Goal: Connect with others: Connect with other users

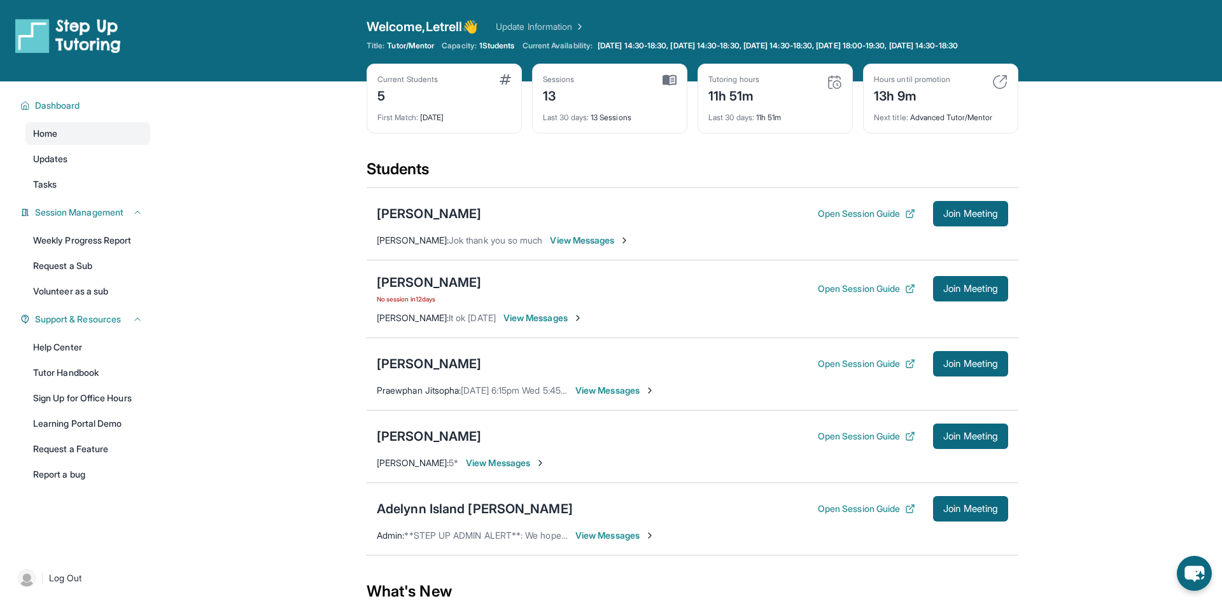
click at [431, 227] on div "[PERSON_NAME] Open Session Guide Join Meeting" at bounding box center [692, 213] width 631 height 25
click at [442, 218] on div "[PERSON_NAME]" at bounding box center [429, 214] width 104 height 18
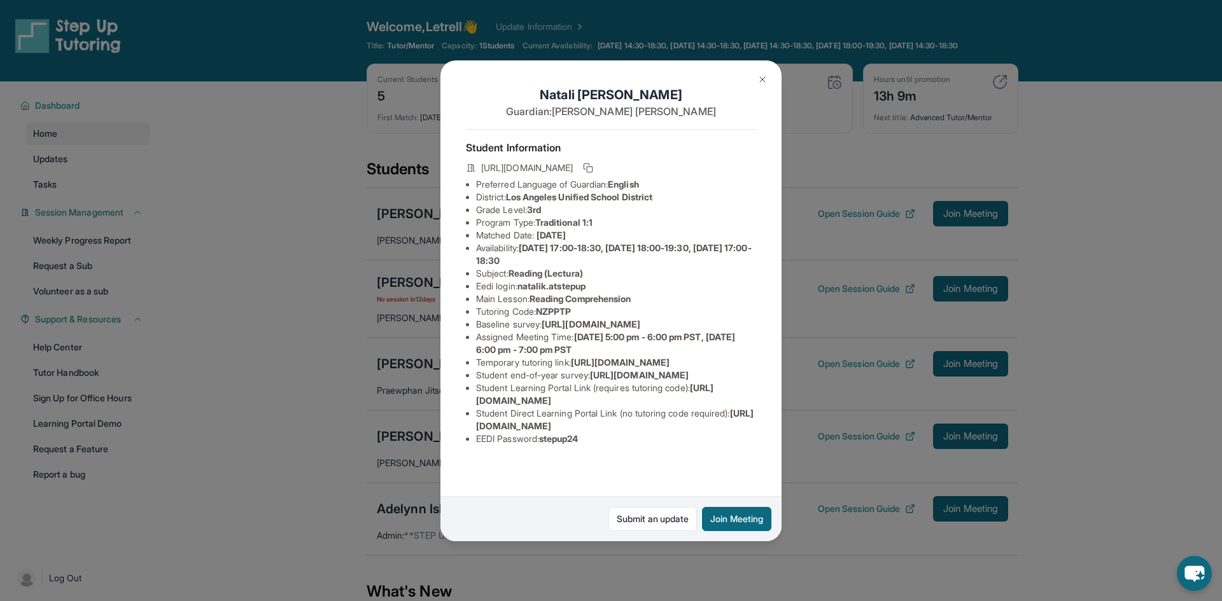
click at [328, 309] on div "Natali Khachatryan Guardian: Lida Movsesyan Student Information https://student…" at bounding box center [611, 300] width 1222 height 601
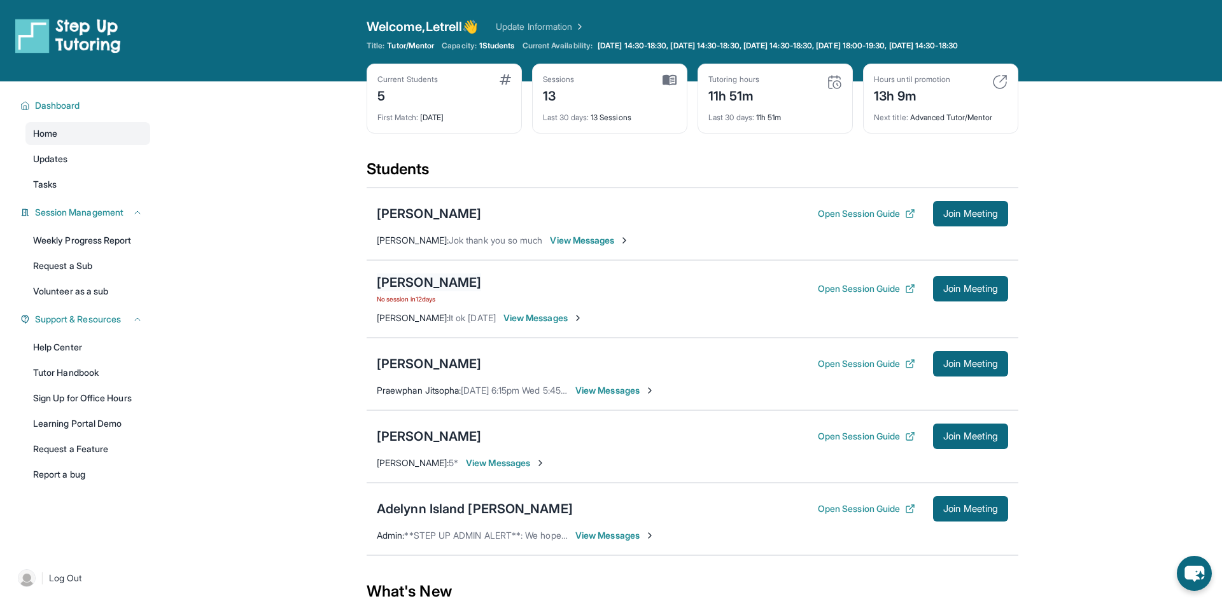
click at [427, 291] on div "[PERSON_NAME]" at bounding box center [429, 283] width 104 height 18
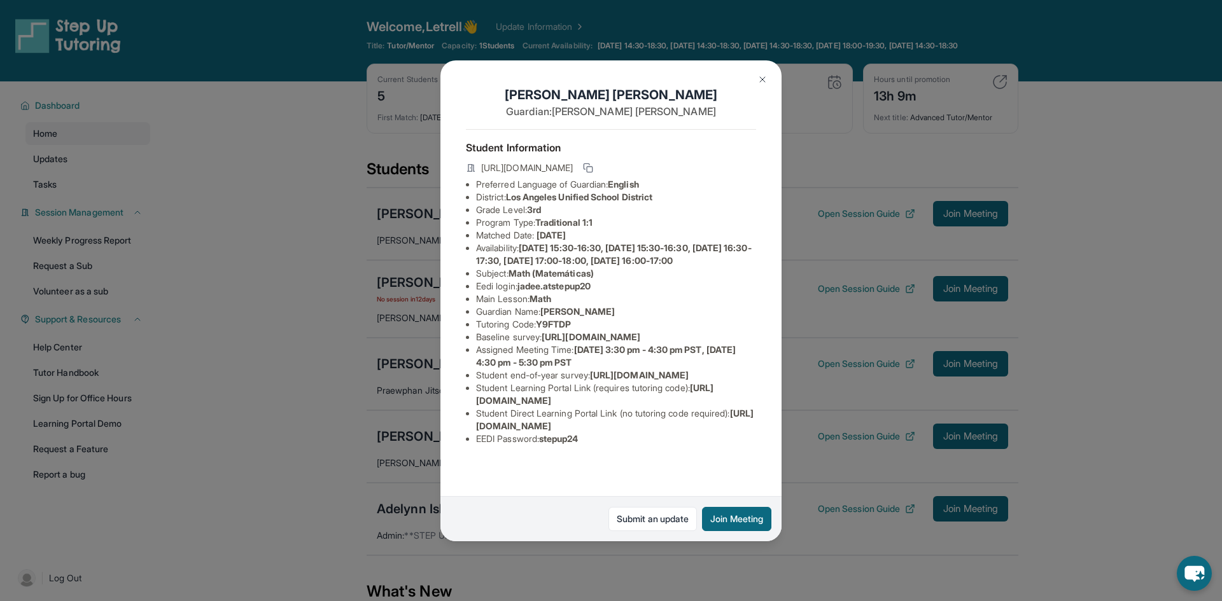
click at [347, 347] on div "Jade Erazo Guardian: Elizabeth Erazo Student Information https://student-portal…" at bounding box center [611, 300] width 1222 height 601
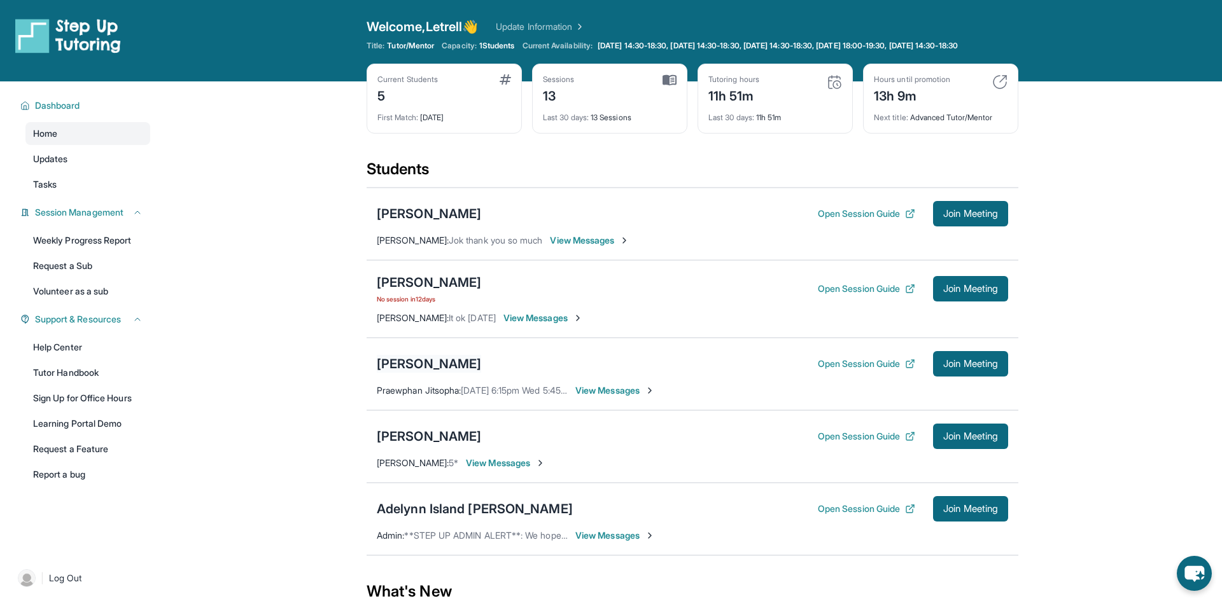
click at [414, 373] on div "[PERSON_NAME]" at bounding box center [429, 364] width 104 height 18
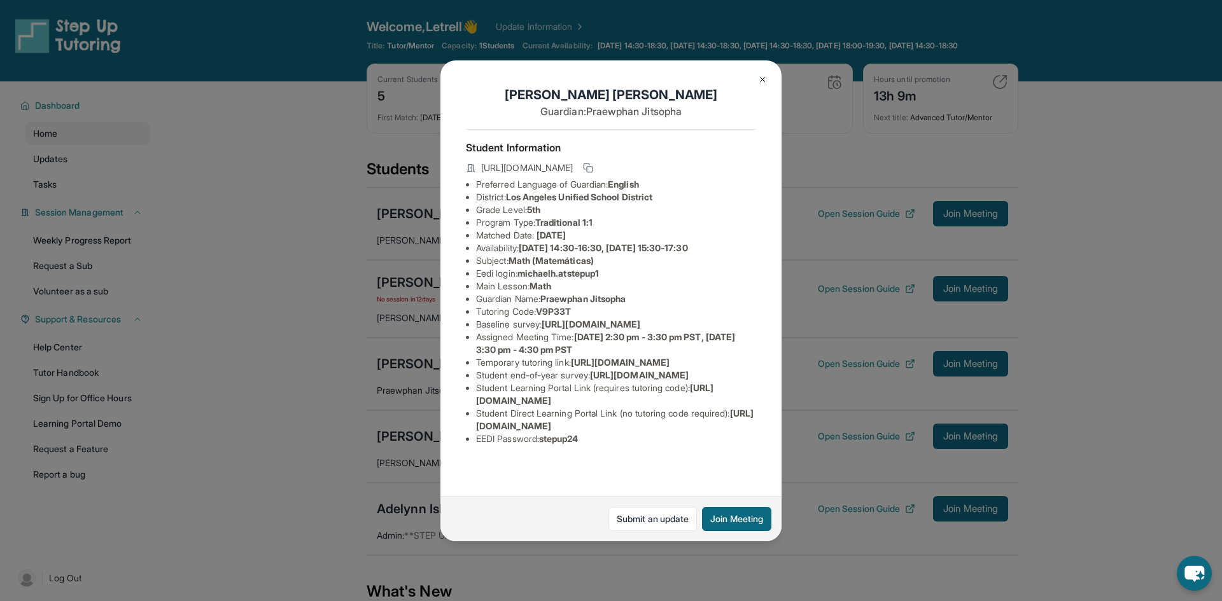
click at [302, 420] on div "Michael Herrera Guardian: Praewphan Jitsopha Student Information https://studen…" at bounding box center [611, 300] width 1222 height 601
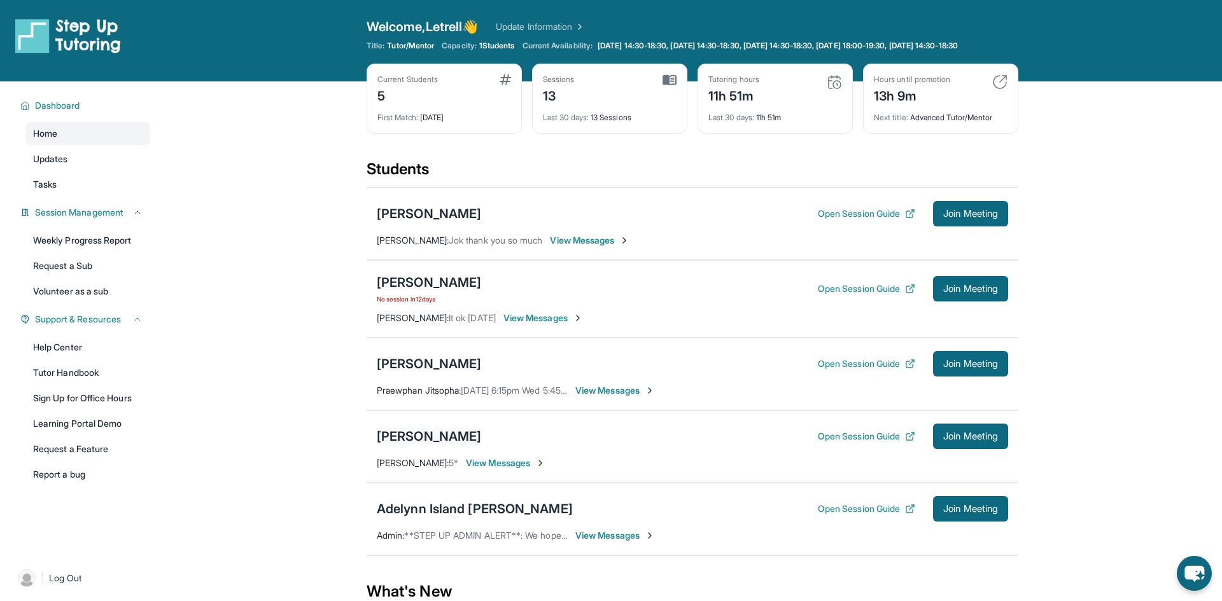
click at [393, 445] on div "[PERSON_NAME]" at bounding box center [429, 437] width 104 height 18
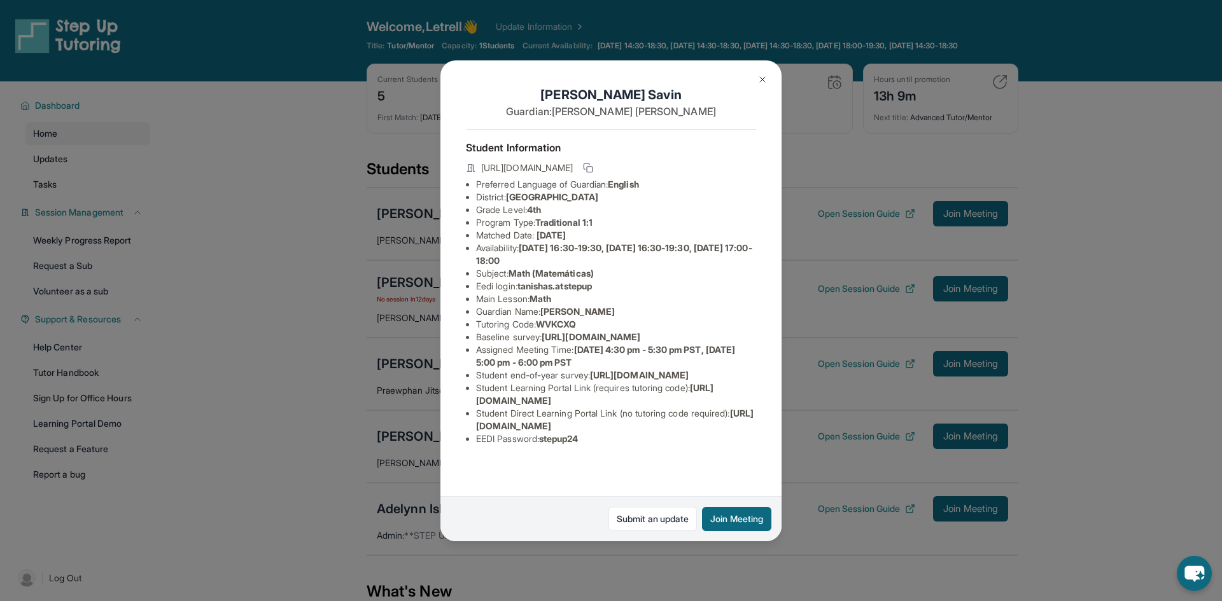
click at [365, 447] on div "Tanisha Savin Guardian: Anusree Krishnanunni Student Information https://studen…" at bounding box center [611, 300] width 1222 height 601
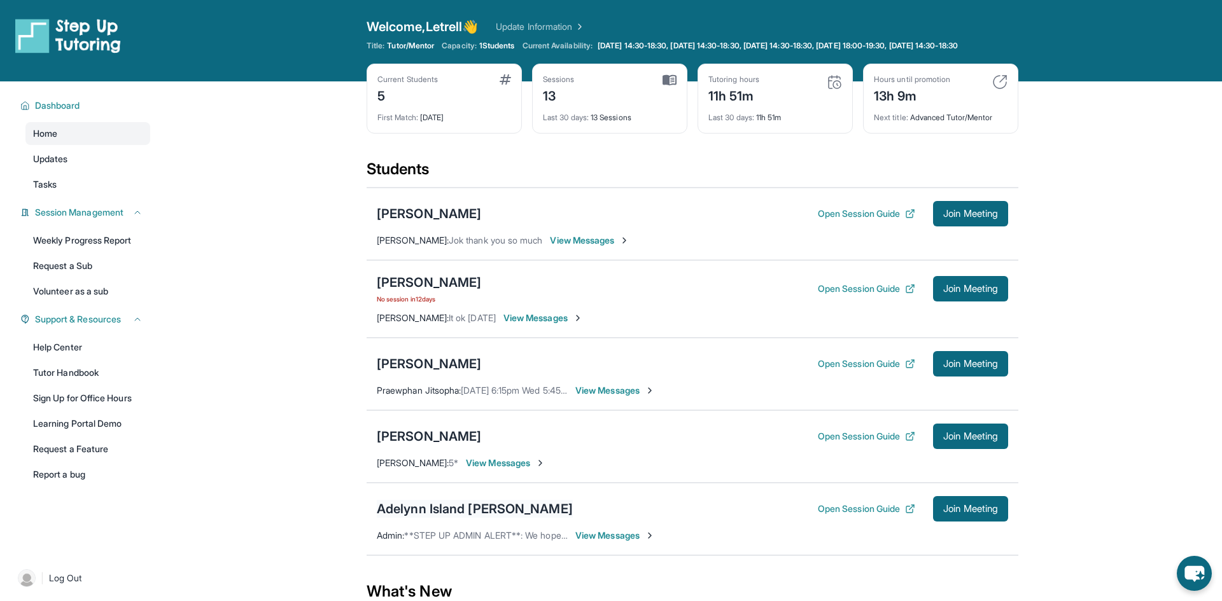
click at [407, 517] on div "Adelynn Island [PERSON_NAME]" at bounding box center [475, 509] width 196 height 18
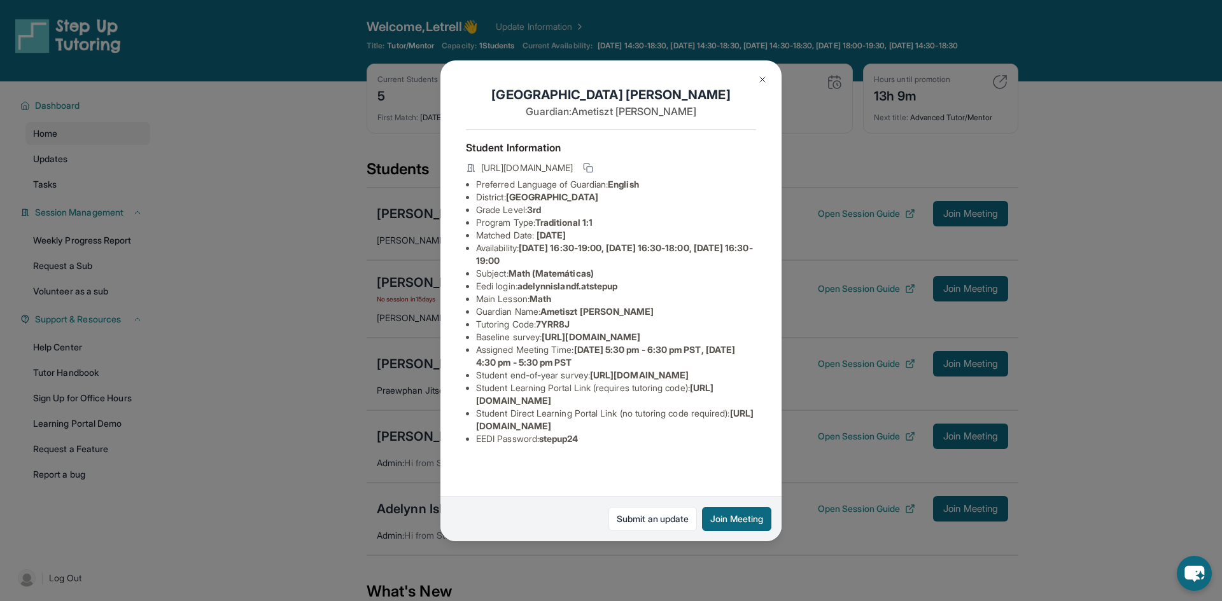
click at [377, 497] on div "Adelynn Island Fisher Guardian: Ametiszt Hajdu Student Information https://stud…" at bounding box center [611, 300] width 1222 height 601
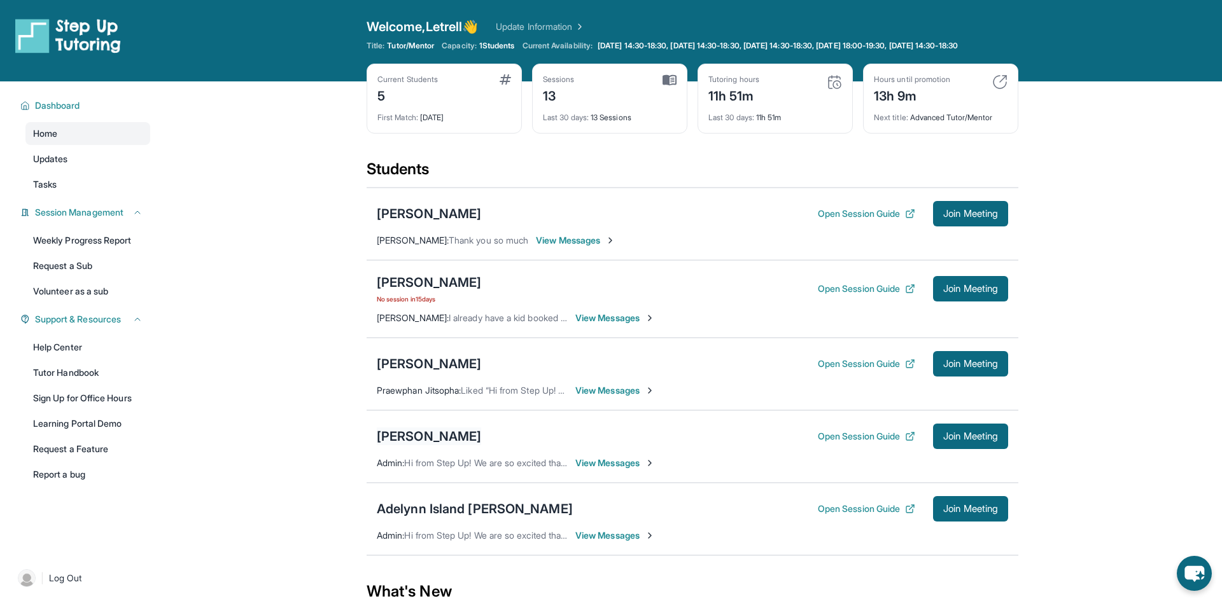
click at [447, 444] on div "[PERSON_NAME]" at bounding box center [429, 437] width 104 height 18
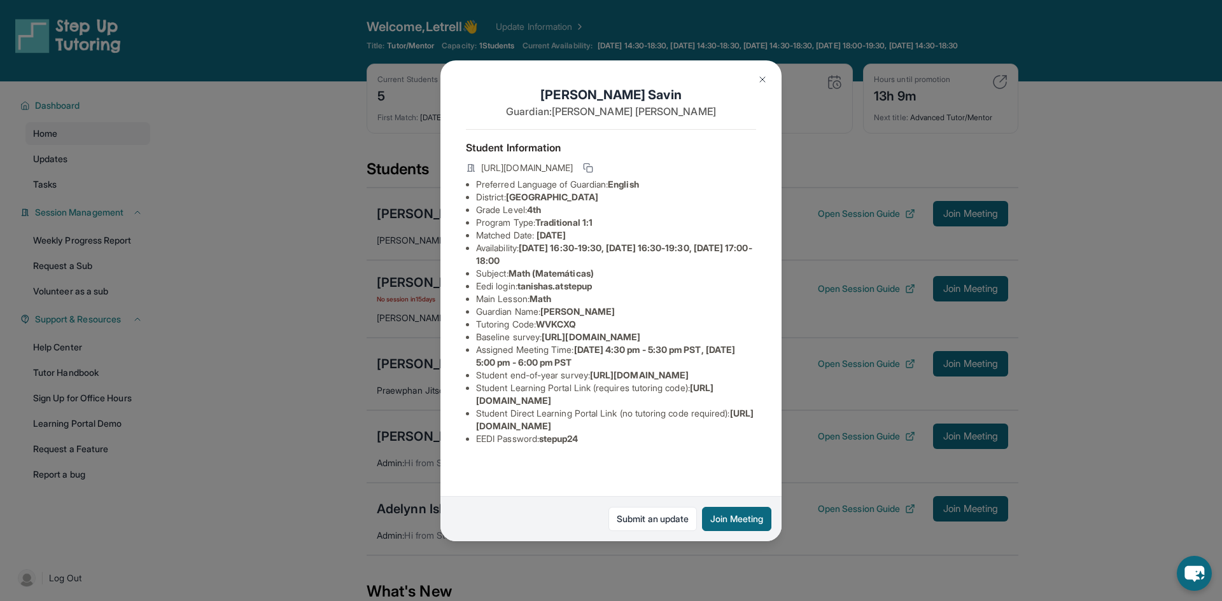
click at [257, 363] on div "Tanisha Savin Guardian: Anusree Krishnanunni Student Information https://studen…" at bounding box center [611, 300] width 1222 height 601
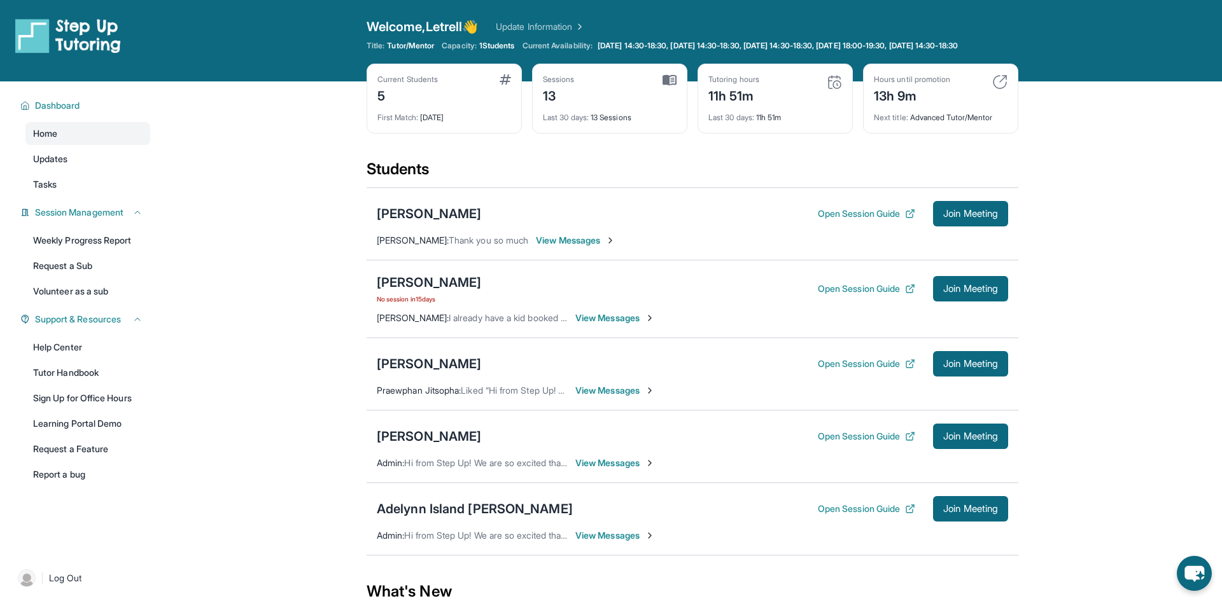
scroll to position [138, 0]
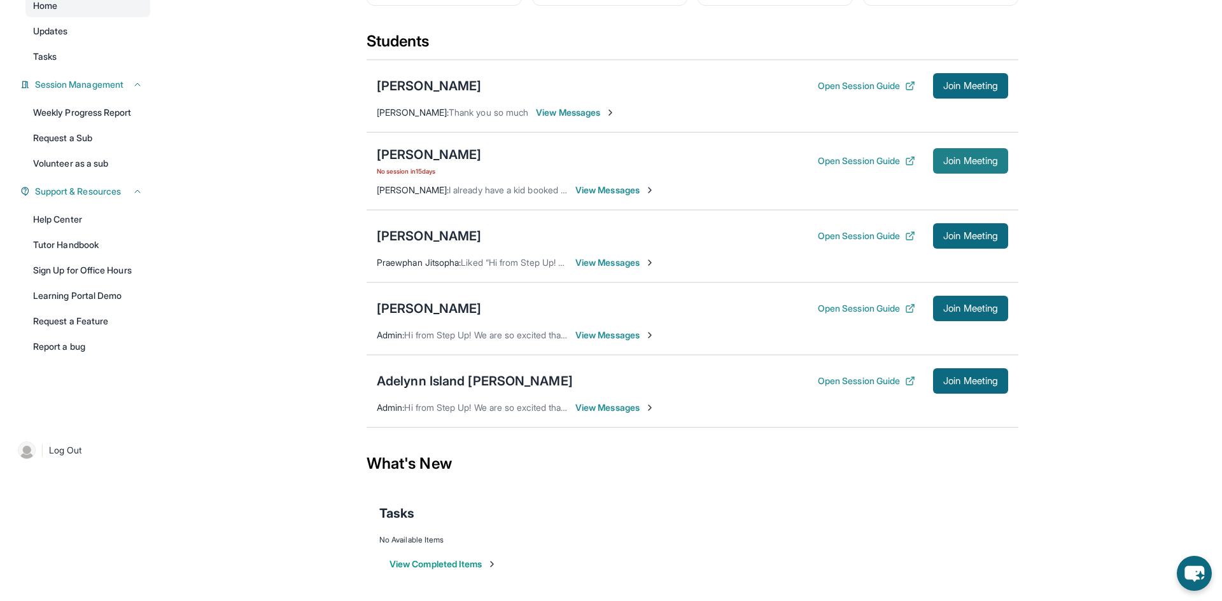
click at [982, 163] on span "Join Meeting" at bounding box center [970, 161] width 55 height 8
